Goal: Ask a question: Seek information or help from site administrators or community

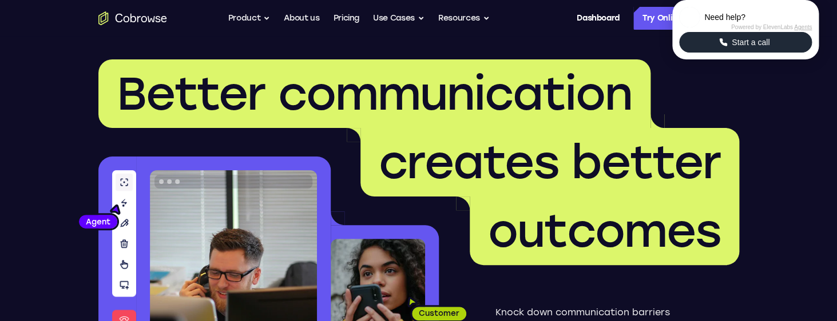
click at [741, 48] on span "Start a call" at bounding box center [750, 42] width 45 height 11
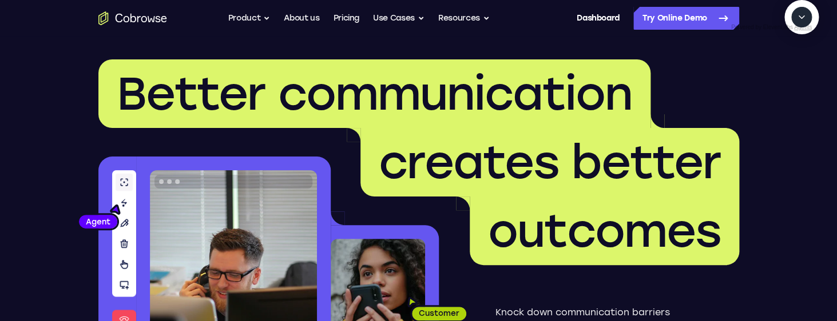
click at [793, 80] on textarea "Text message input" at bounding box center [807, 69] width 29 height 21
click at [796, 49] on icon "Start a call" at bounding box center [801, 43] width 11 height 11
click at [759, 80] on textarea "Text message input" at bounding box center [773, 69] width 29 height 21
type textarea "add a team member"
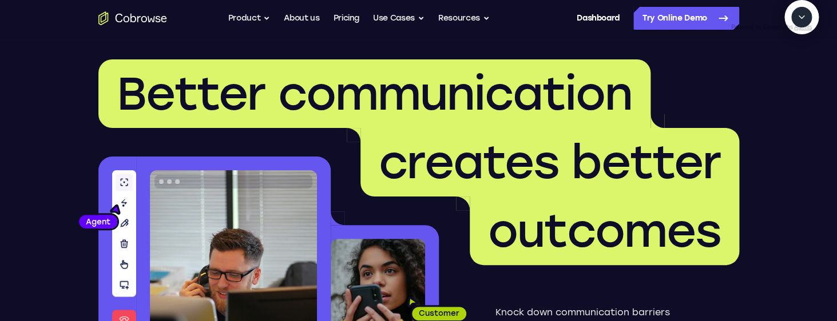
type textarea "yes"
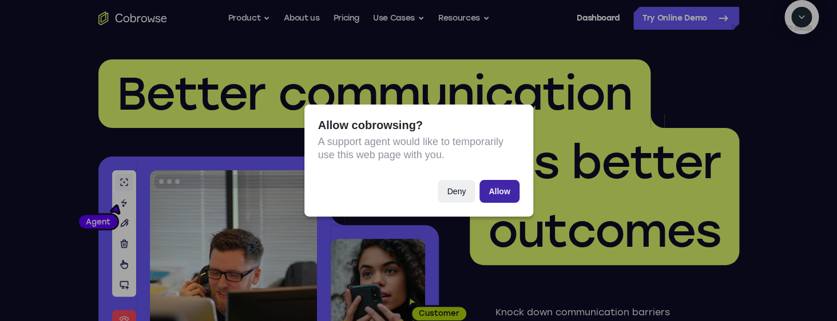
click at [514, 193] on button "Allow" at bounding box center [498, 191] width 39 height 23
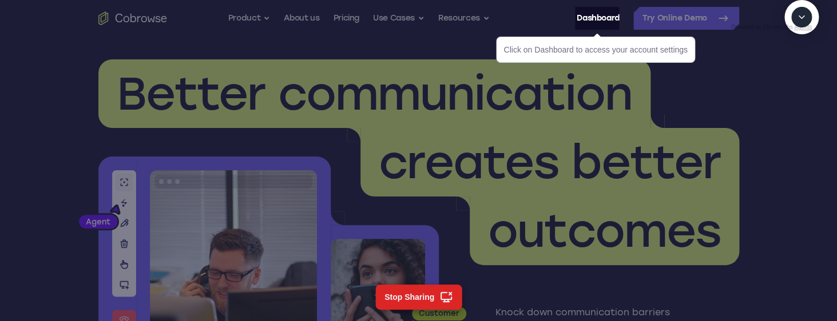
scroll to position [328, 0]
click at [776, 74] on icon "Mute microphone" at bounding box center [773, 71] width 6 height 3
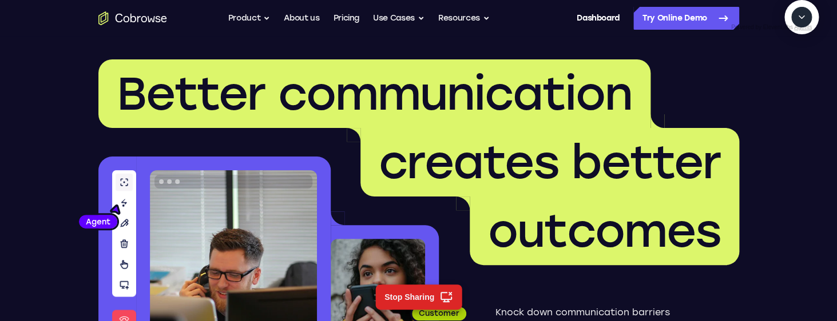
click at [808, 80] on button "End" at bounding box center [799, 69] width 21 height 21
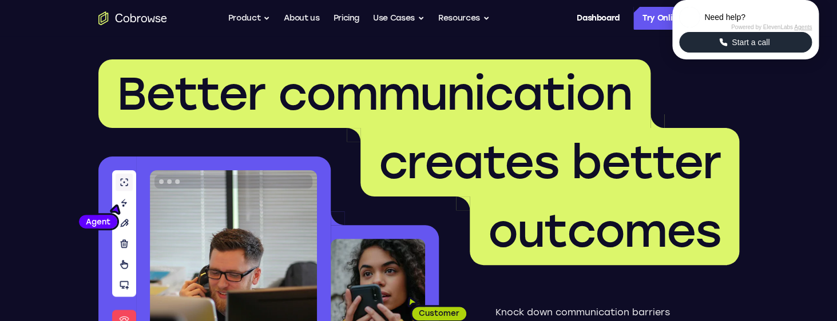
click at [764, 53] on button "Start a call" at bounding box center [745, 42] width 133 height 21
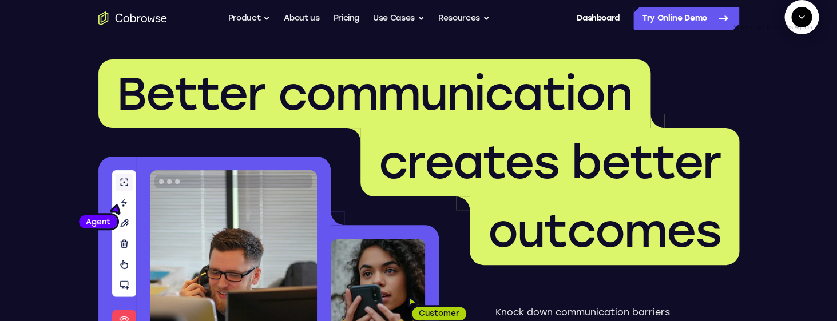
click at [786, 59] on button "Start a call" at bounding box center [801, 43] width 31 height 31
click at [759, 80] on textarea "Text message input" at bounding box center [773, 69] width 29 height 21
type textarea "add a team member"
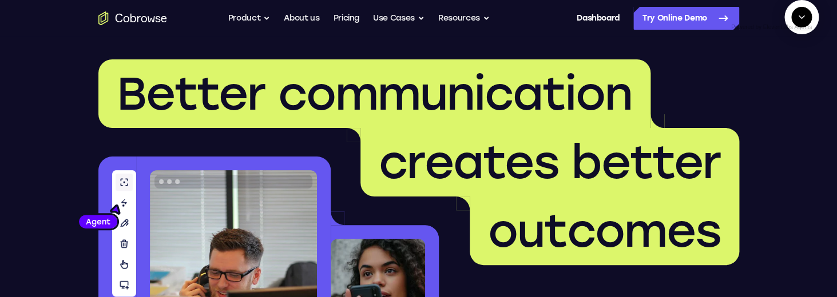
type textarea "yes"
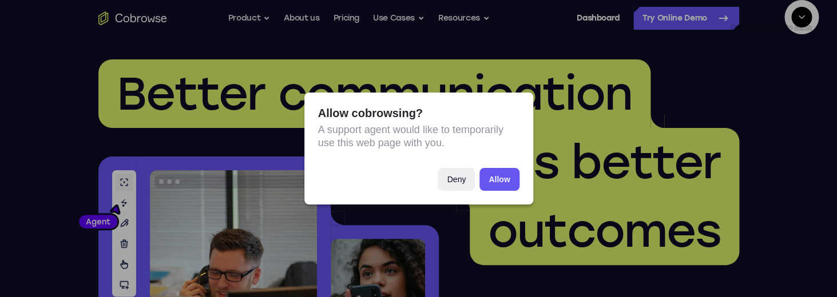
click at [777, 217] on div "Allow cobrowsing? A support agent would like to temporarily use this web page w…" at bounding box center [418, 148] width 837 height 297
click at [499, 176] on button "Allow" at bounding box center [498, 179] width 39 height 23
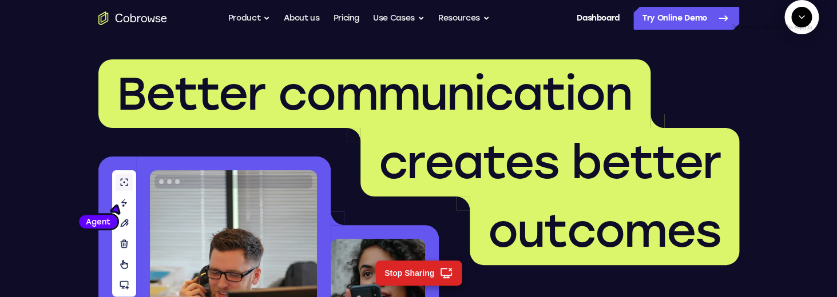
click at [777, 75] on icon "Mute microphone" at bounding box center [774, 70] width 10 height 10
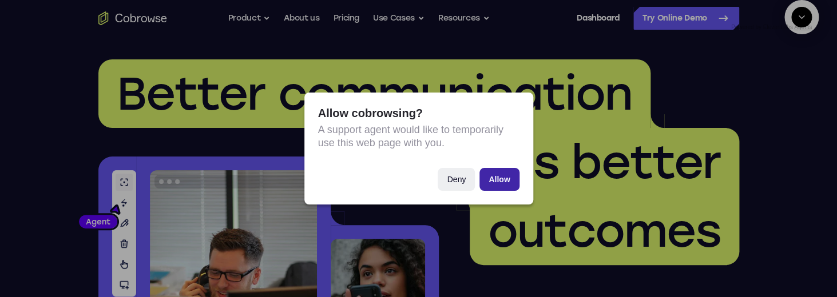
click at [507, 178] on button "Allow" at bounding box center [498, 179] width 39 height 23
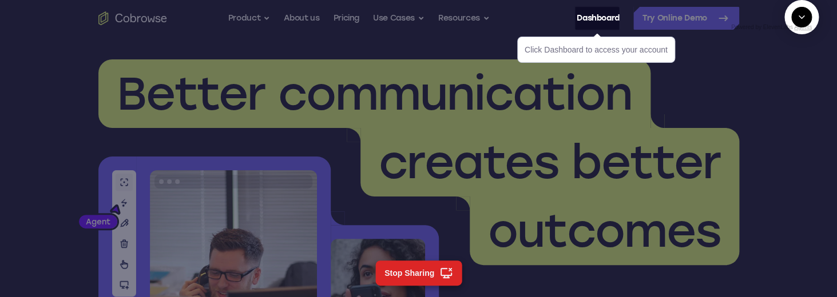
scroll to position [668, 0]
click at [801, 75] on icon "End" at bounding box center [799, 70] width 10 height 10
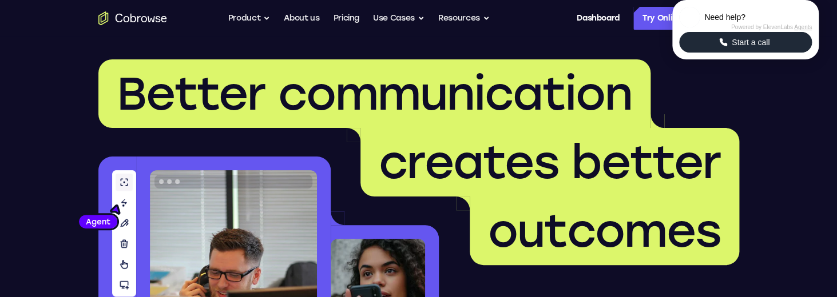
click at [749, 48] on span "Start a call" at bounding box center [750, 42] width 45 height 11
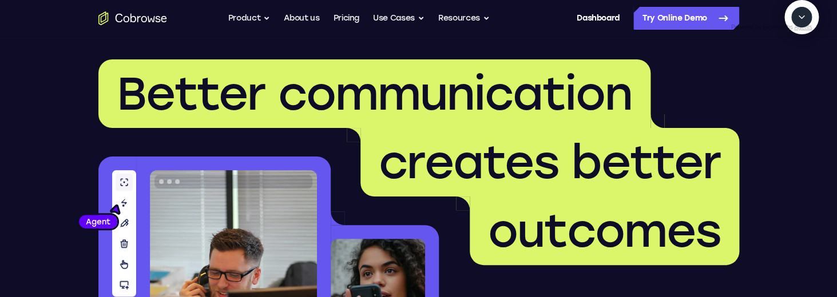
click at [794, 51] on icon "Start a call" at bounding box center [801, 43] width 15 height 15
click at [793, 80] on textarea "Text message input" at bounding box center [807, 69] width 29 height 21
type textarea "add a team member"
type textarea "yes"
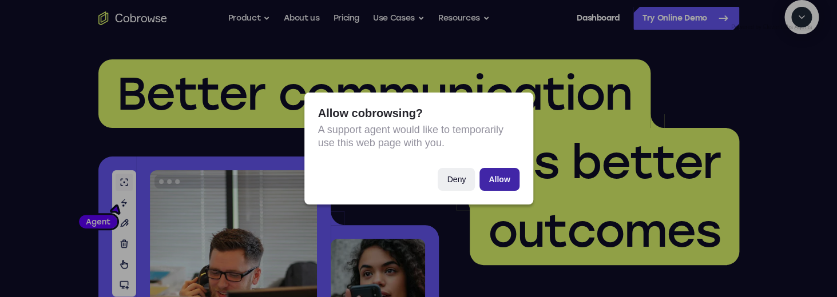
click at [500, 172] on button "Allow" at bounding box center [498, 179] width 39 height 23
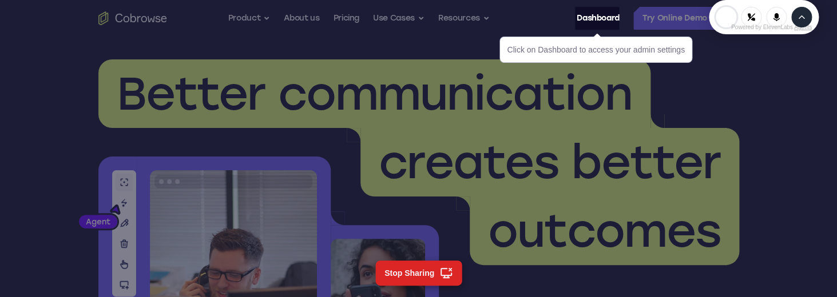
scroll to position [311, 0]
click at [602, 17] on link "Dashboard" at bounding box center [597, 18] width 43 height 23
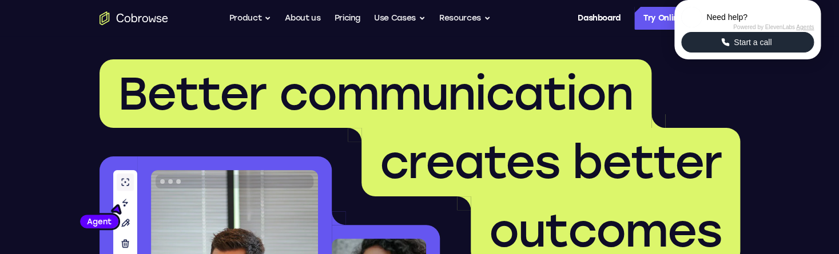
click at [748, 48] on span "Start a call" at bounding box center [752, 42] width 45 height 11
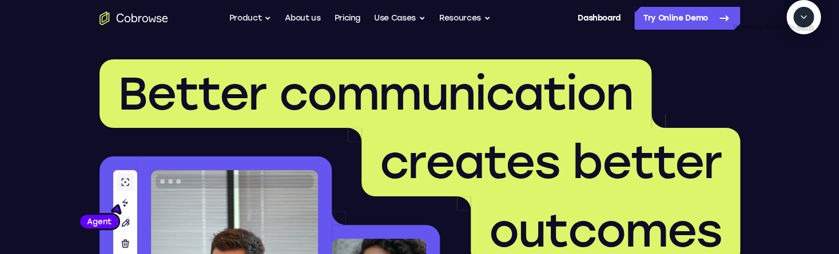
click at [796, 51] on icon "Start a call" at bounding box center [803, 43] width 15 height 15
click at [761, 80] on textarea "Text message input" at bounding box center [775, 69] width 29 height 21
type textarea "add a team member"
click at [761, 80] on textarea "Text message input" at bounding box center [775, 69] width 29 height 21
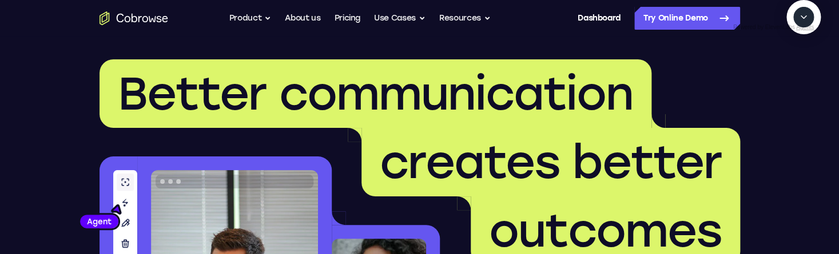
type textarea "yes please"
click at [774, 75] on icon "Mute microphone" at bounding box center [776, 70] width 10 height 10
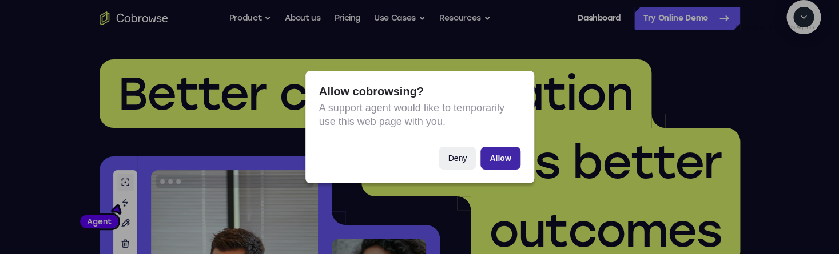
click at [514, 164] on button "Allow" at bounding box center [499, 158] width 39 height 23
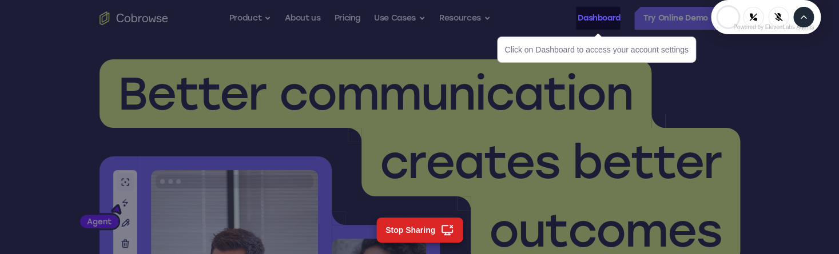
scroll to position [308, 0]
click at [599, 21] on link "Dashboard" at bounding box center [599, 18] width 43 height 23
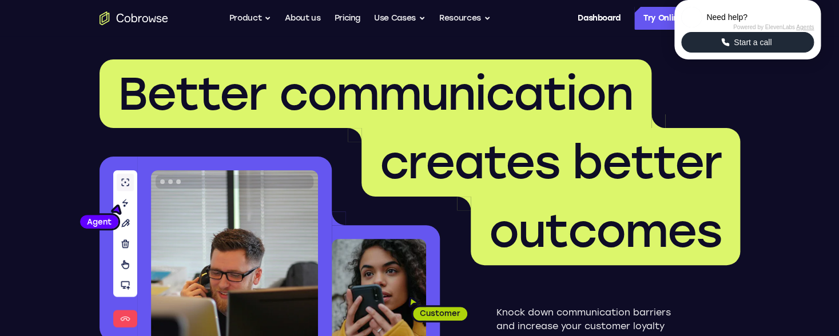
click at [758, 48] on span "Start a call" at bounding box center [752, 42] width 45 height 11
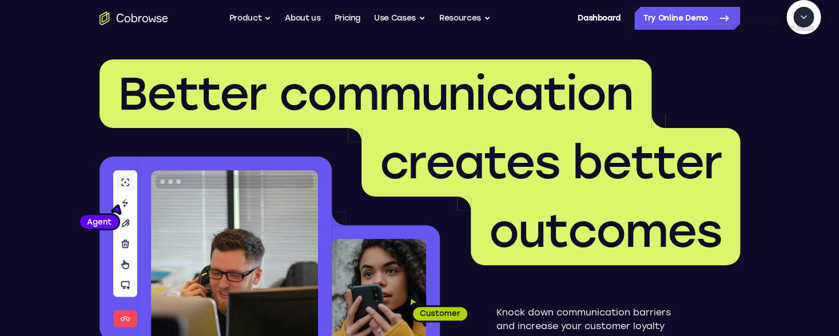
click at [796, 51] on icon "Start a call" at bounding box center [803, 43] width 15 height 15
click at [761, 80] on textarea "Text message input" at bounding box center [775, 69] width 29 height 21
type textarea "add a team member"
click at [774, 75] on icon "Mute microphone" at bounding box center [776, 70] width 10 height 10
click at [804, 22] on icon "Collapse" at bounding box center [803, 17] width 10 height 10
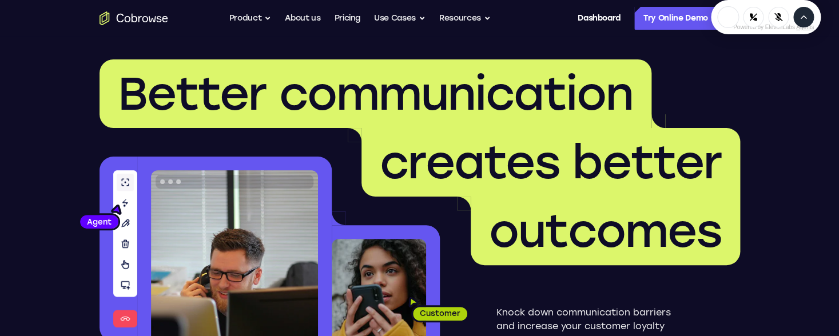
click at [808, 22] on icon "Expand" at bounding box center [803, 17] width 10 height 10
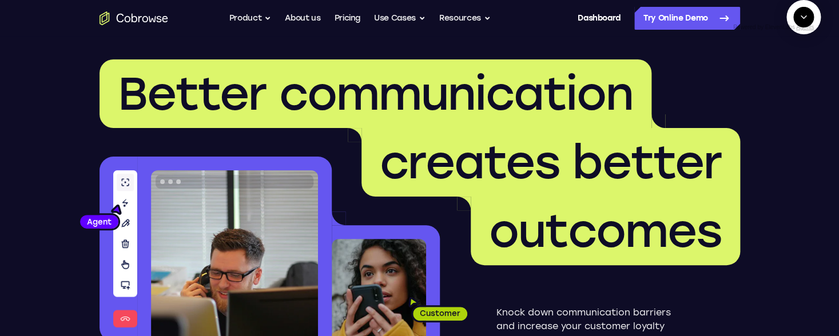
scroll to position [92, 0]
click at [761, 80] on textarea "Text message input" at bounding box center [775, 69] width 29 height 21
type textarea "yes please"
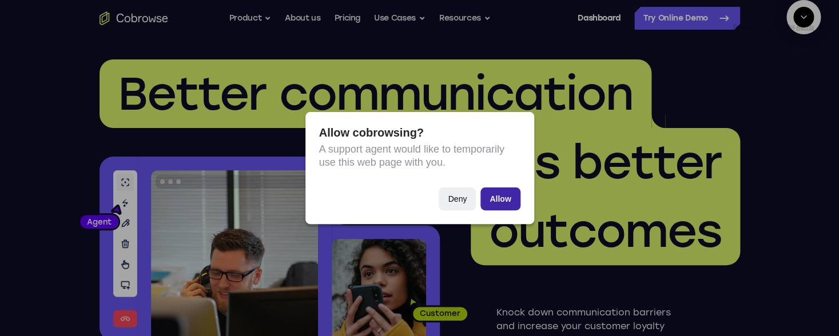
click at [507, 202] on button "Allow" at bounding box center [499, 199] width 39 height 23
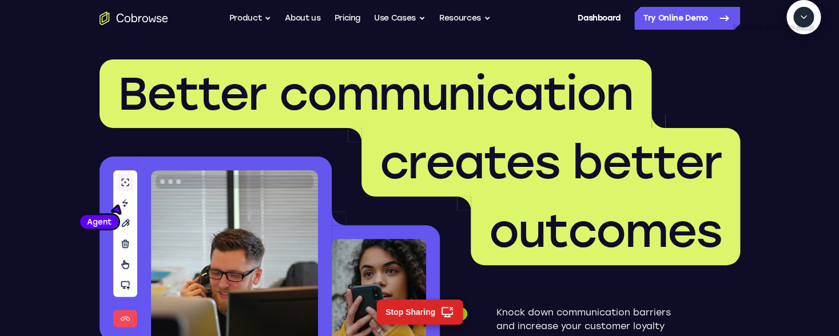
click at [801, 22] on icon "Collapse" at bounding box center [803, 17] width 10 height 10
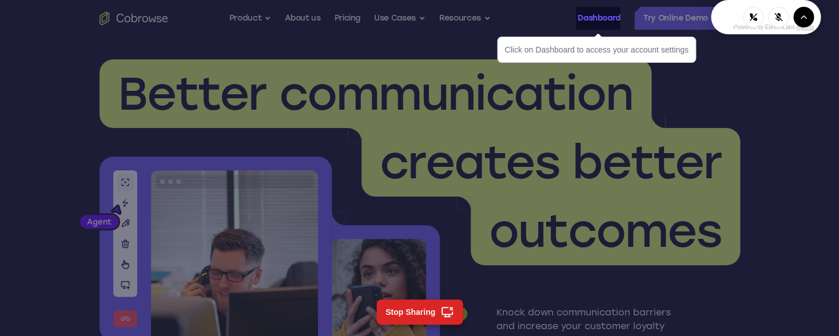
click at [595, 21] on link "Dashboard" at bounding box center [599, 18] width 43 height 23
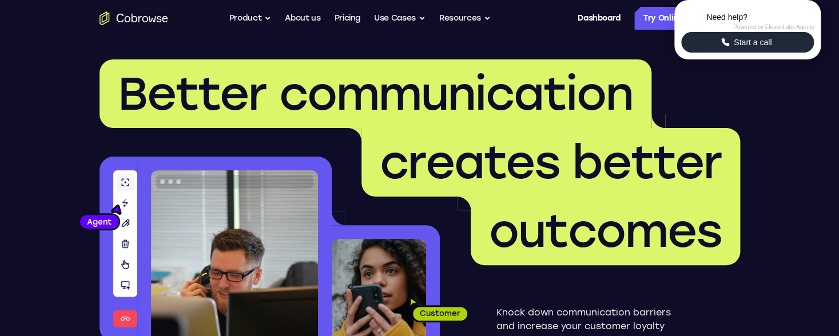
click at [781, 53] on button "Start a call" at bounding box center [747, 42] width 133 height 21
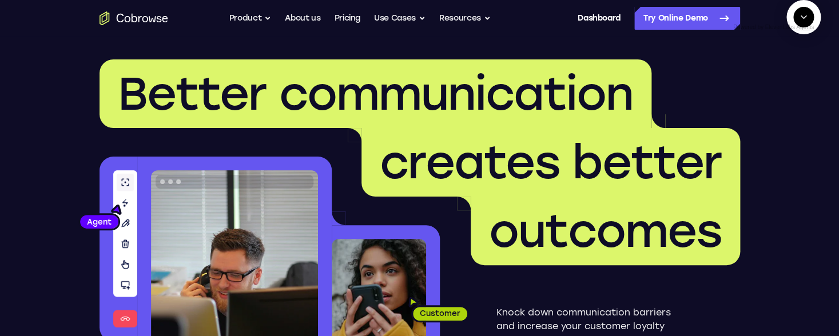
click at [798, 49] on icon "Start a call" at bounding box center [803, 43] width 11 height 11
click at [761, 80] on textarea "Text message input" at bounding box center [775, 69] width 29 height 21
type textarea "add a team member"
click at [805, 22] on icon "Collapse" at bounding box center [803, 17] width 10 height 10
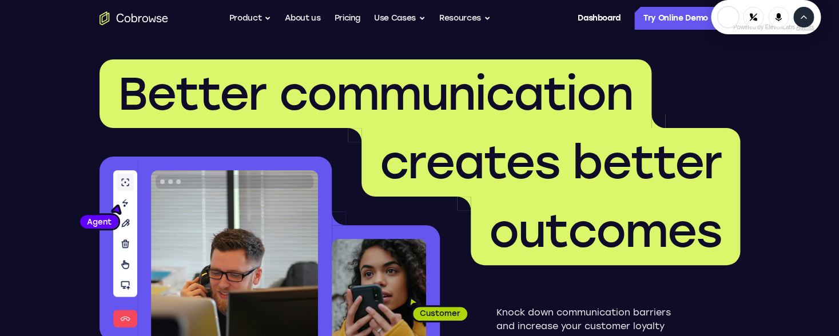
click at [803, 19] on icon "Expand" at bounding box center [803, 17] width 5 height 3
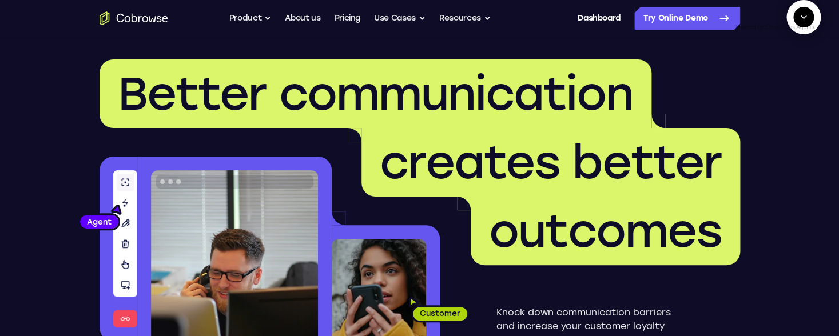
click at [761, 80] on textarea "Text message input" at bounding box center [775, 69] width 29 height 21
type textarea "yes"
click at [806, 22] on icon "Collapse" at bounding box center [803, 17] width 10 height 10
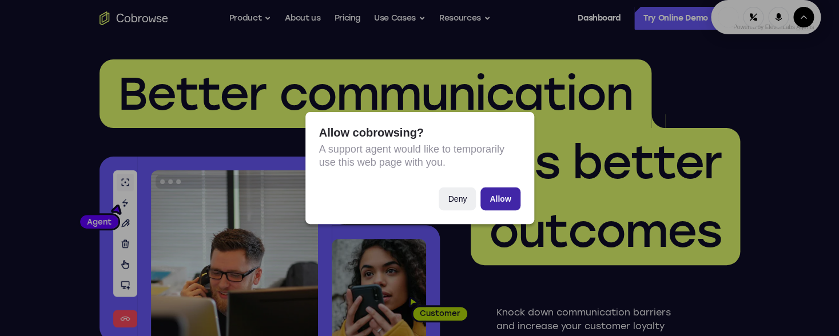
click at [506, 197] on button "Allow" at bounding box center [499, 199] width 39 height 23
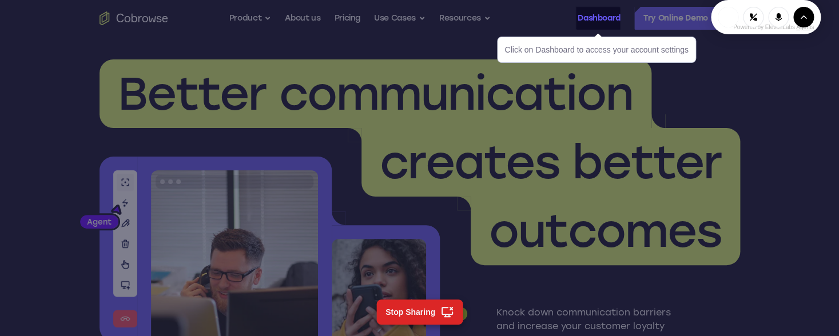
click at [599, 18] on link "Dashboard" at bounding box center [599, 18] width 43 height 23
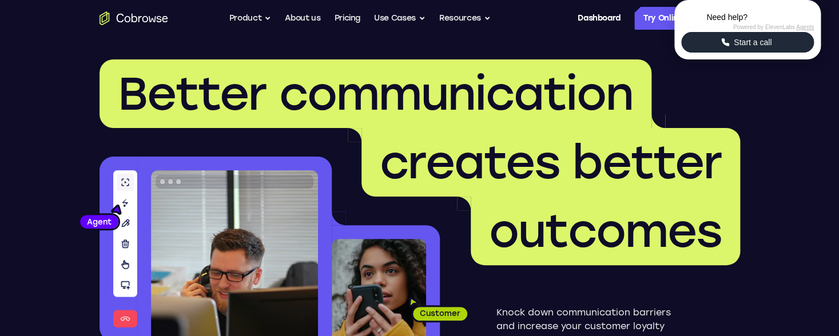
click at [757, 48] on span "Start a call" at bounding box center [752, 42] width 45 height 11
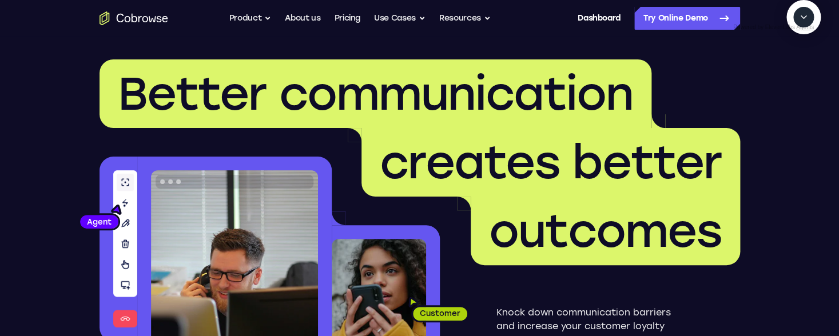
click at [798, 49] on icon "Start a call" at bounding box center [803, 43] width 11 height 11
click at [761, 80] on textarea "Text message input" at bounding box center [775, 69] width 29 height 21
type textarea "add a team member"
click at [761, 80] on textarea "Text message input" at bounding box center [775, 69] width 29 height 21
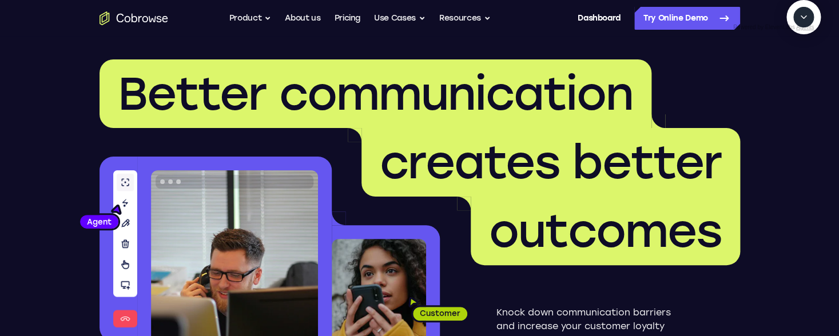
type textarea "yes please"
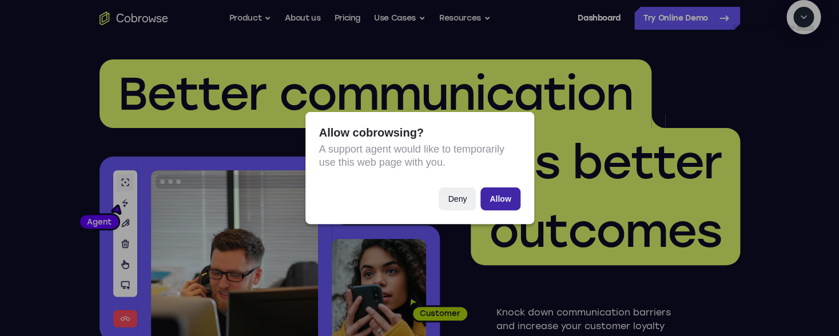
click at [511, 200] on button "Allow" at bounding box center [499, 199] width 39 height 23
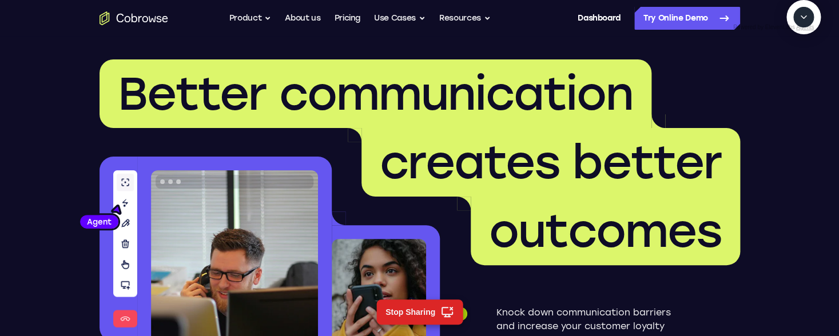
click at [802, 27] on button "Collapse" at bounding box center [803, 17] width 21 height 21
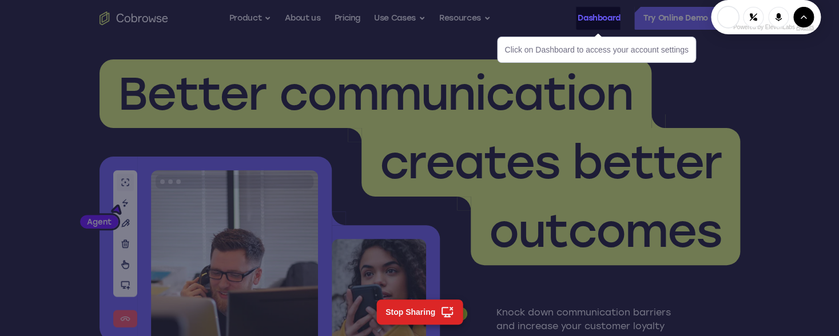
click at [598, 23] on link "Dashboard" at bounding box center [599, 18] width 43 height 23
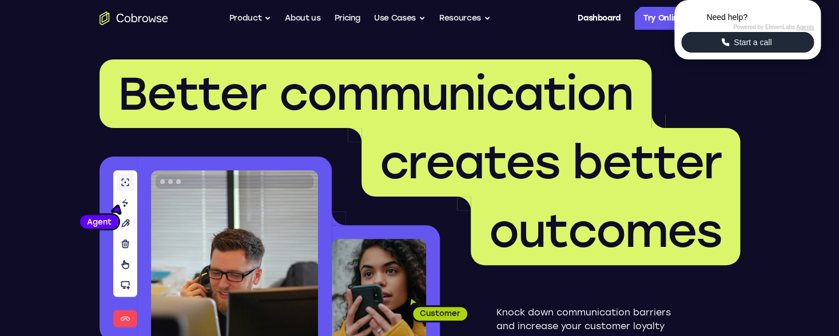
click at [718, 53] on button "Start a call" at bounding box center [747, 42] width 133 height 21
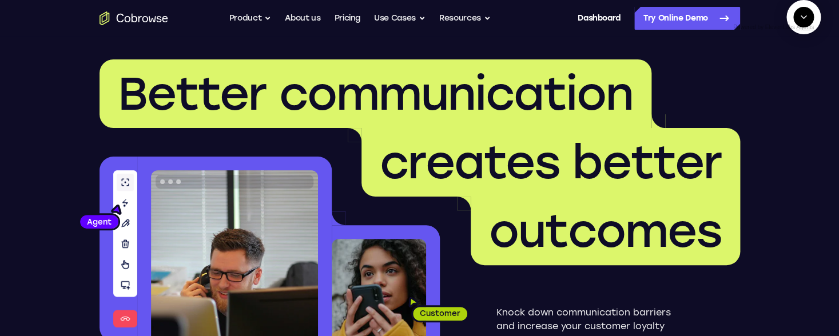
click at [796, 51] on icon "Start a call" at bounding box center [803, 43] width 15 height 15
click at [796, 80] on textarea "Text message input" at bounding box center [810, 69] width 29 height 21
type textarea "add a team member"
click at [761, 80] on textarea "Text message input" at bounding box center [775, 69] width 29 height 21
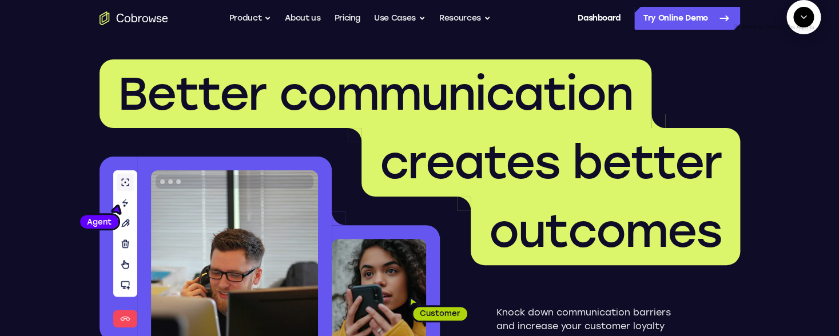
type textarea "yes"
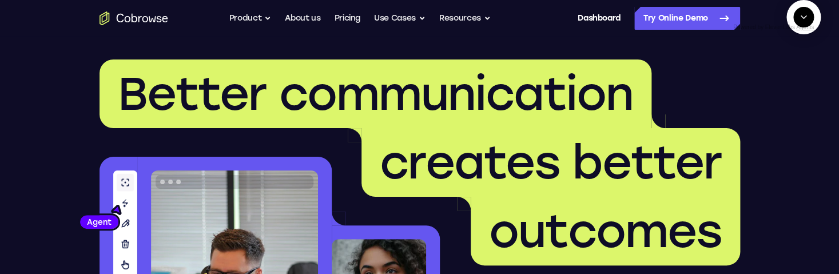
scroll to position [264, 0]
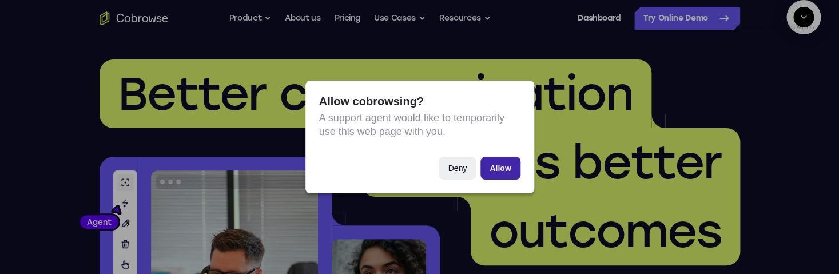
click at [511, 166] on button "Allow" at bounding box center [499, 168] width 39 height 23
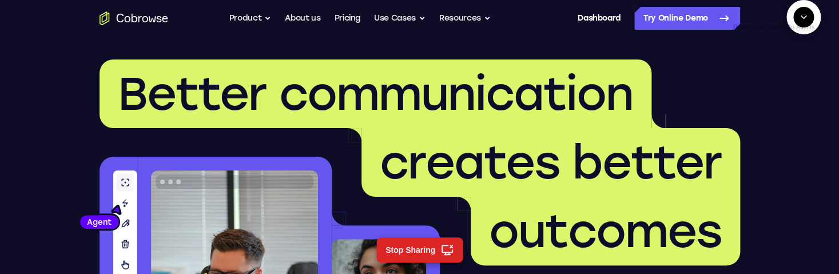
click at [761, 80] on textarea "Text message input" at bounding box center [775, 69] width 29 height 21
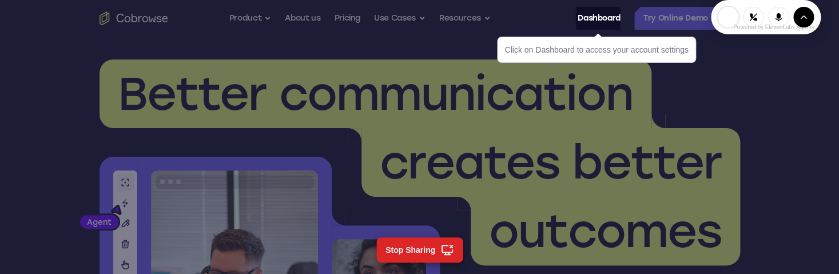
scroll to position [357, 0]
click at [591, 23] on link "Dashboard" at bounding box center [599, 18] width 43 height 23
